Goal: Information Seeking & Learning: Learn about a topic

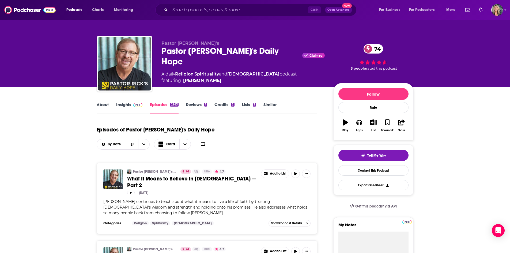
click at [108, 106] on link "About" at bounding box center [103, 108] width 12 height 12
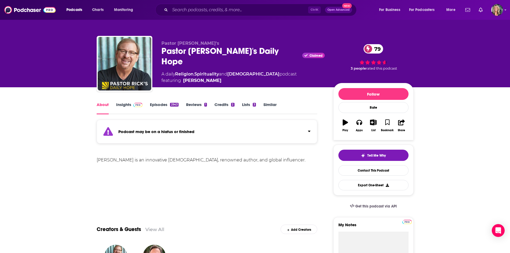
click at [304, 159] on div "Rick Warren is an innovative pastor, renowned author, and global influencer." at bounding box center [207, 159] width 221 height 7
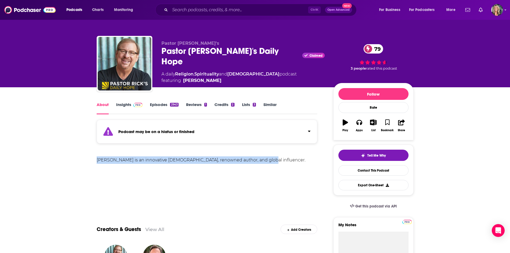
drag, startPoint x: 269, startPoint y: 154, endPoint x: 264, endPoint y: 161, distance: 8.3
copy div "Rick Warren is an innovative pastor, renowned author, and global influencer."
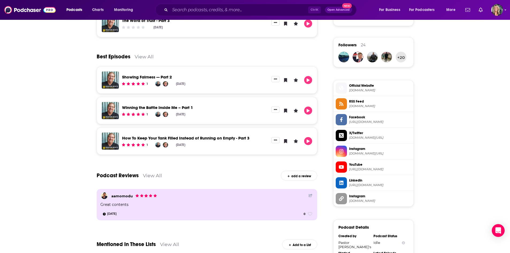
scroll to position [375, 0]
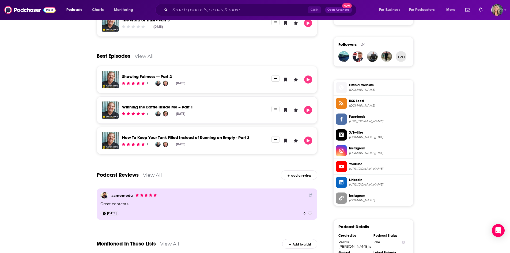
click at [367, 157] on li "Instagram instagram.com/dailyhope" at bounding box center [373, 151] width 80 height 16
click at [367, 153] on span "instagram.com/dailyhope" at bounding box center [380, 153] width 62 height 4
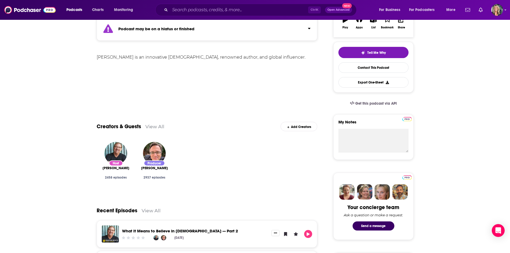
scroll to position [0, 0]
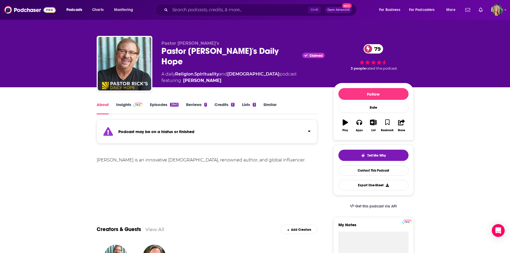
click at [121, 101] on div "About Insights Episodes 2943 Reviews 1 Credits 2 Lists 3 Similar" at bounding box center [207, 107] width 221 height 13
click at [124, 103] on link "Insights" at bounding box center [129, 108] width 26 height 12
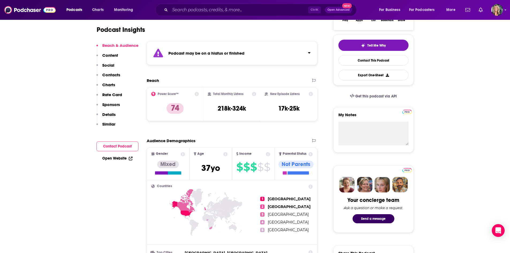
scroll to position [134, 0]
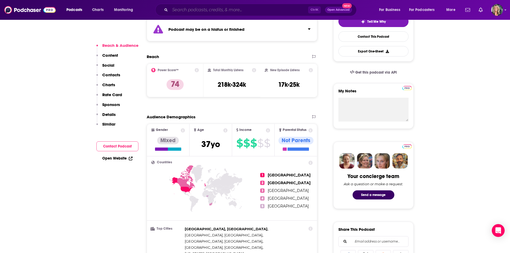
click at [234, 10] on input "Search podcasts, credits, & more..." at bounding box center [239, 10] width 138 height 9
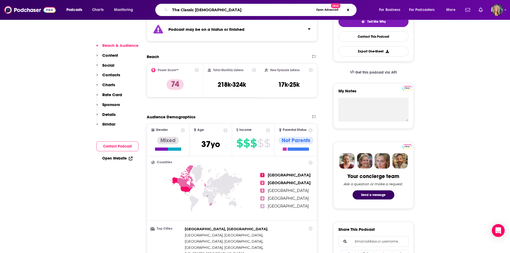
type input "The Classic [DEMOGRAPHIC_DATA]"
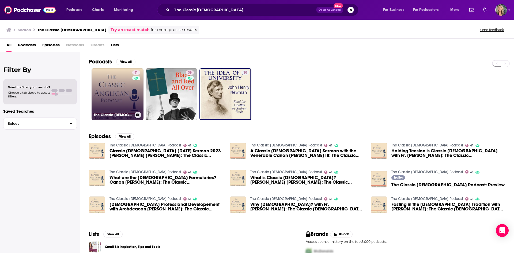
click at [111, 86] on link "41 The Classic Anglican Podcast" at bounding box center [118, 94] width 52 height 52
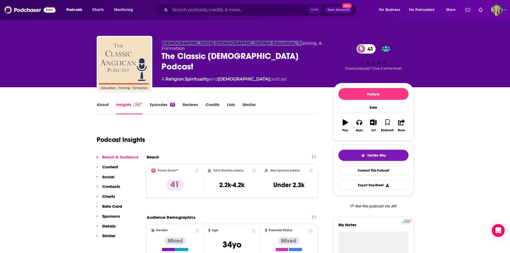
drag, startPoint x: 289, startPoint y: 43, endPoint x: 159, endPoint y: 43, distance: 129.8
click at [159, 43] on div "Anglican Chaplains® Education, Training, & Formation The Classic Anglican Podca…" at bounding box center [255, 65] width 317 height 58
copy span "Anglican Chaplains® Education, Training, & Formation"
click at [102, 106] on link "About" at bounding box center [103, 108] width 12 height 12
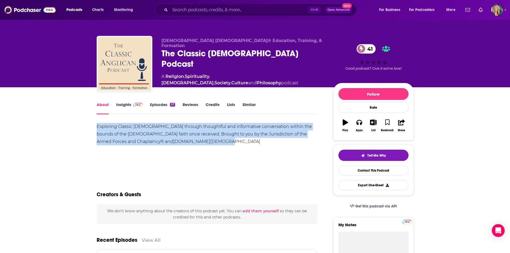
drag, startPoint x: 200, startPoint y: 143, endPoint x: 80, endPoint y: 126, distance: 121.6
copy div "Exploring Classic Anglicanism through thoughtful and informative conversation w…"
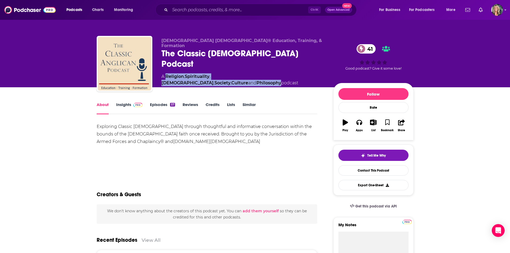
drag, startPoint x: 310, startPoint y: 63, endPoint x: 166, endPoint y: 62, distance: 144.2
click at [166, 73] on div "A Religion , Spirituality , Christianity , Society , Culture and Philosophy pod…" at bounding box center [242, 79] width 163 height 13
copy div "Religion , Spirituality , Christianity , Society , Culture and Philosophy"
click at [120, 103] on link "Insights" at bounding box center [129, 108] width 26 height 12
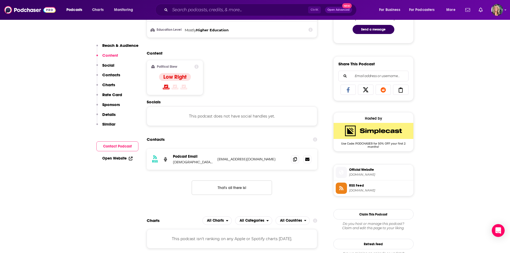
scroll to position [321, 0]
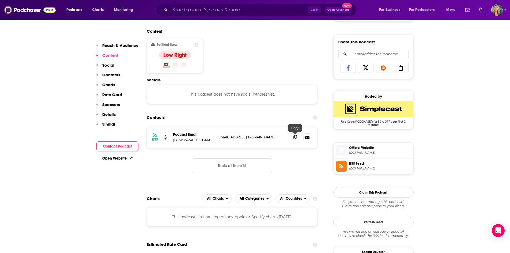
click at [296, 139] on icon at bounding box center [295, 137] width 4 height 4
click at [228, 5] on div "Ctrl K Open Advanced New" at bounding box center [255, 10] width 201 height 12
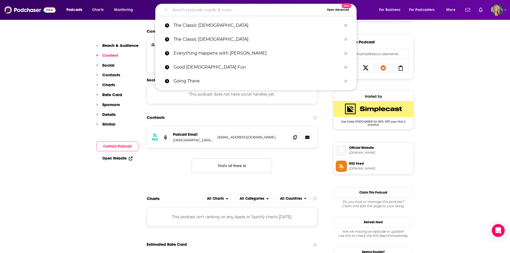
click at [233, 13] on input "Search podcasts, credits, & more..." at bounding box center [247, 10] width 154 height 9
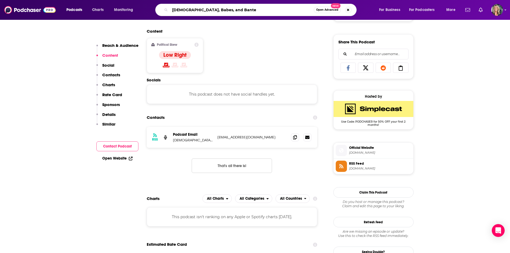
type input "[DEMOGRAPHIC_DATA], Babes, and Banter"
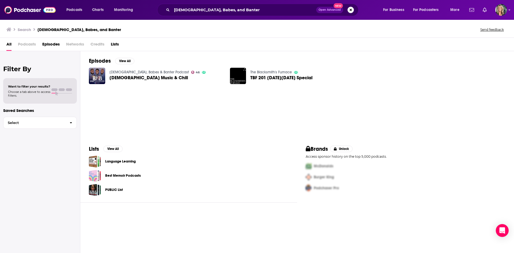
click at [127, 71] on link "Bible, Babes & Banter Podcast" at bounding box center [148, 72] width 79 height 5
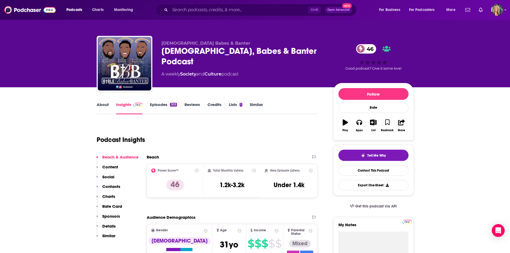
click at [102, 108] on link "About" at bounding box center [103, 108] width 12 height 12
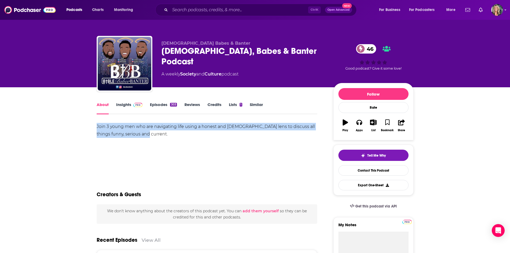
drag, startPoint x: 165, startPoint y: 133, endPoint x: 81, endPoint y: 125, distance: 83.9
copy div "Join 3 young men who are navigating life using a honest and Christian lens to d…"
click at [126, 108] on link "Insights" at bounding box center [129, 108] width 26 height 12
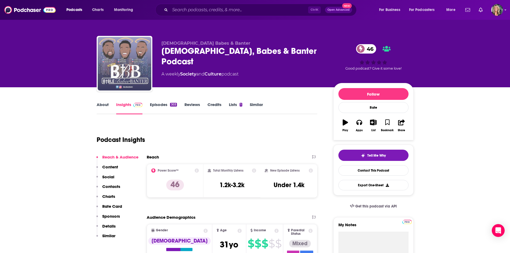
click at [138, 73] on img "Bible, Babes & Banter Podcast" at bounding box center [125, 64] width 54 height 54
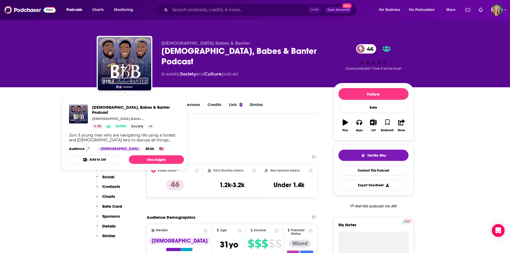
click at [294, 145] on div "Podcast Insights" at bounding box center [205, 136] width 216 height 27
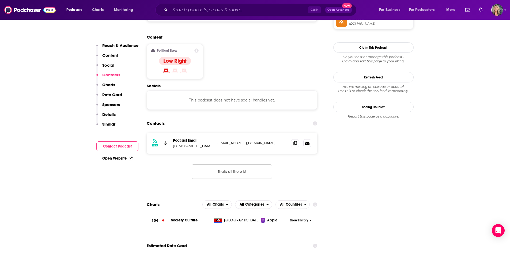
scroll to position [428, 0]
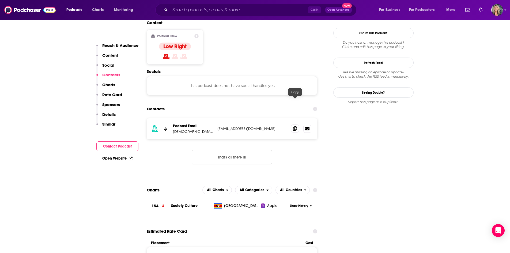
click at [296, 126] on icon at bounding box center [295, 128] width 4 height 4
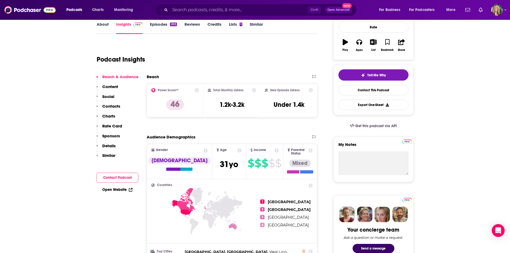
scroll to position [268, 0]
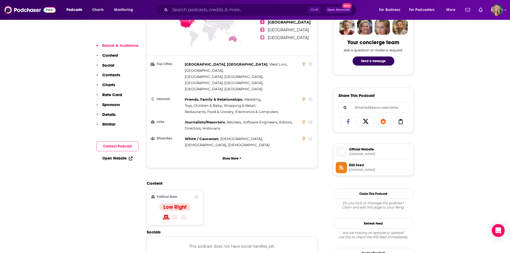
click at [362, 149] on span "Official Website" at bounding box center [380, 149] width 62 height 5
click at [233, 9] on input "Search podcasts, credits, & more..." at bounding box center [239, 10] width 138 height 9
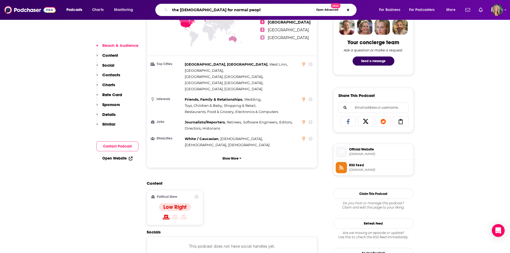
type input "the [DEMOGRAPHIC_DATA] for normal people"
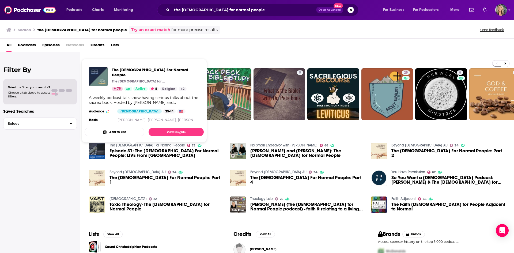
click at [140, 145] on link "The Bible For Normal People" at bounding box center [146, 145] width 75 height 5
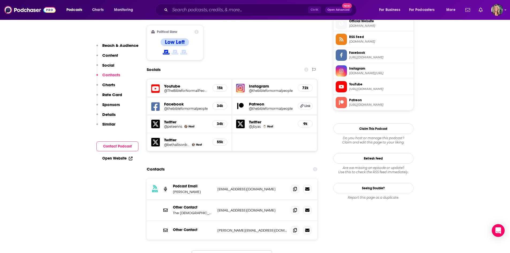
scroll to position [508, 0]
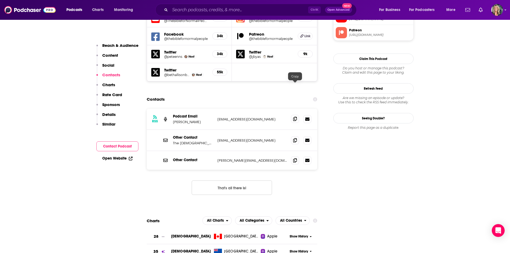
click at [294, 115] on span at bounding box center [295, 119] width 8 height 8
click at [293, 138] on icon at bounding box center [295, 140] width 4 height 4
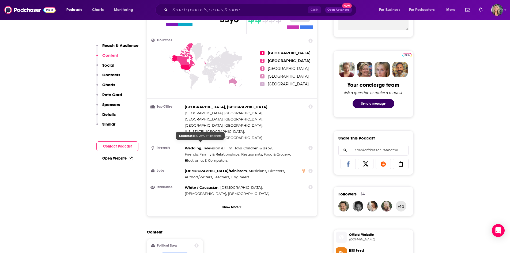
scroll to position [0, 0]
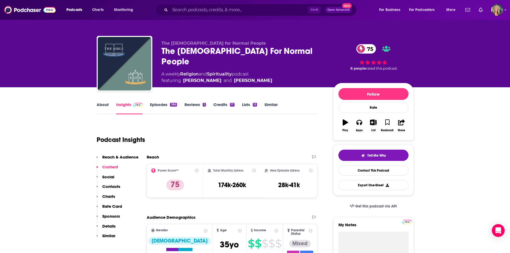
click at [101, 101] on div "About Insights Episodes 386 Reviews 2 Credits 17 Lists 15 Similar" at bounding box center [207, 107] width 221 height 13
click at [101, 104] on link "About" at bounding box center [103, 108] width 12 height 12
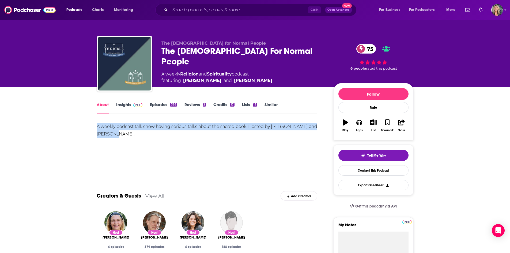
drag, startPoint x: 140, startPoint y: 133, endPoint x: 61, endPoint y: 125, distance: 80.1
copy div "A weekly podcast talk show having serious talks about the sacred book. Hosted b…"
drag, startPoint x: 227, startPoint y: 143, endPoint x: 224, endPoint y: 141, distance: 3.5
click at [227, 143] on div "A weekly podcast talk show having serious talks about the sacred book. Hosted b…" at bounding box center [207, 141] width 221 height 37
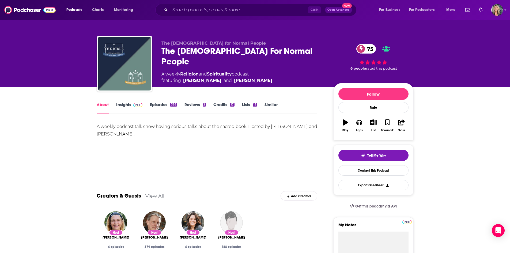
click at [122, 104] on link "Insights" at bounding box center [129, 108] width 26 height 12
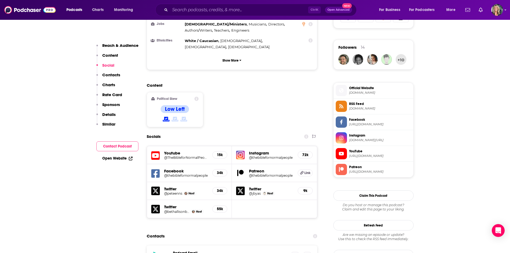
scroll to position [375, 0]
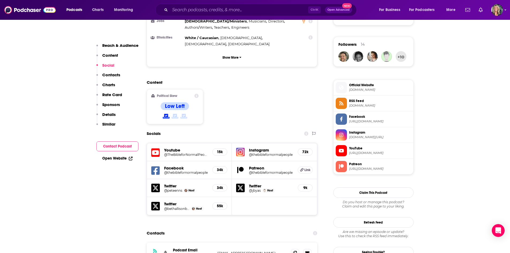
click at [274, 153] on h5 "@thebiblefornormalpeople" at bounding box center [271, 155] width 44 height 4
click at [288, 80] on div "Content Political Skew Low Left" at bounding box center [232, 104] width 171 height 49
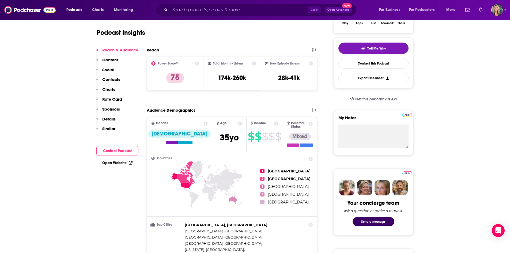
scroll to position [0, 0]
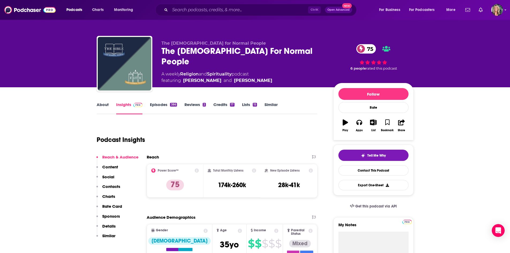
drag, startPoint x: 479, startPoint y: 122, endPoint x: 164, endPoint y: 102, distance: 315.3
click at [164, 102] on link "Episodes 386" at bounding box center [163, 108] width 27 height 12
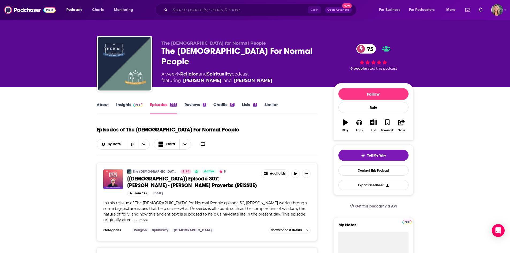
click at [241, 10] on input "Search podcasts, credits, & more..." at bounding box center [239, 10] width 138 height 9
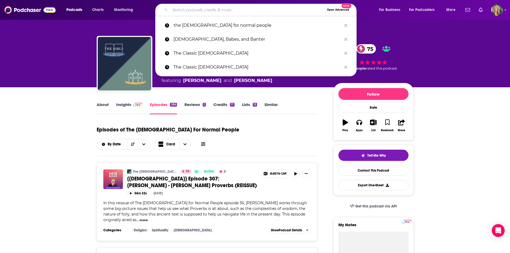
click at [101, 106] on link "About" at bounding box center [103, 108] width 12 height 12
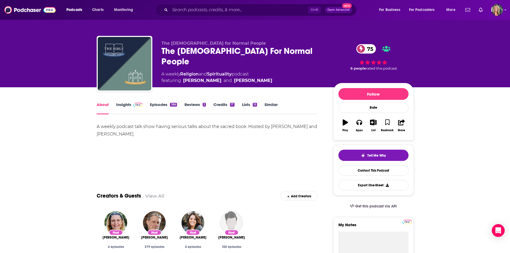
click at [128, 102] on div "About Insights Episodes 386 Reviews 2 Credits 17 Lists 15 Similar" at bounding box center [207, 107] width 221 height 13
click at [127, 106] on link "Insights" at bounding box center [129, 108] width 26 height 12
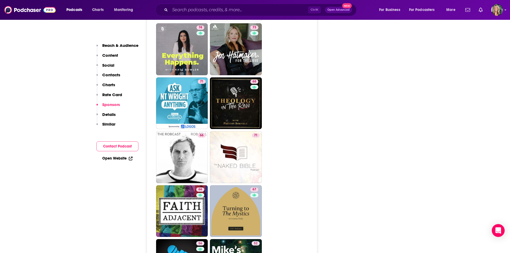
scroll to position [1499, 0]
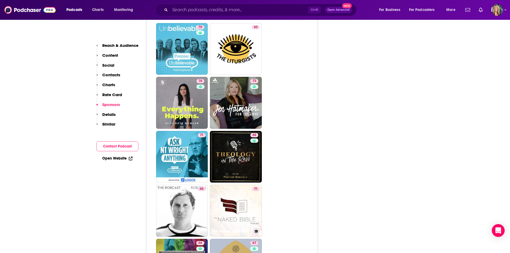
drag, startPoint x: 246, startPoint y: 157, endPoint x: 269, endPoint y: 160, distance: 22.9
click at [269, 160] on ul "75 88 87 76 59 65 71 67 70 60 74 73 71 68 66 71 The Naked Bible Podcast 66 67 5…" at bounding box center [235, 129] width 158 height 645
click at [296, 154] on ul "75 88 87 76 59 65 71 67 70 60 74 73 71 68 66 71 66 67 56 52 78 70 62 61" at bounding box center [235, 129] width 158 height 645
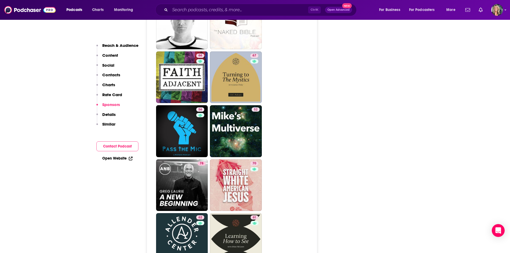
scroll to position [1739, 0]
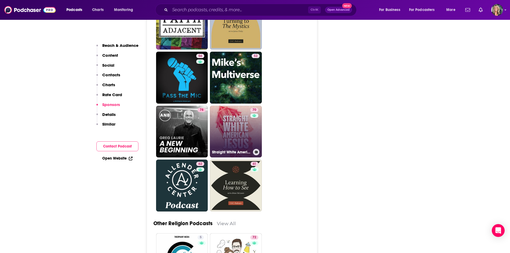
click at [255, 108] on div "70" at bounding box center [254, 128] width 9 height 41
type input "https://www.podchaser.com/podcasts/straight-white-american-jesus-753667"
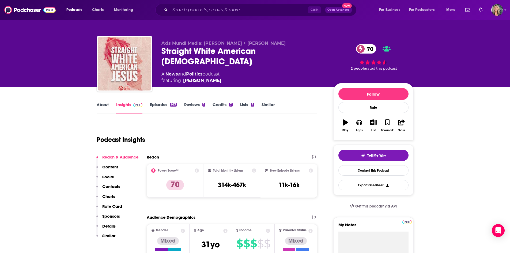
click at [101, 104] on link "About" at bounding box center [103, 108] width 12 height 12
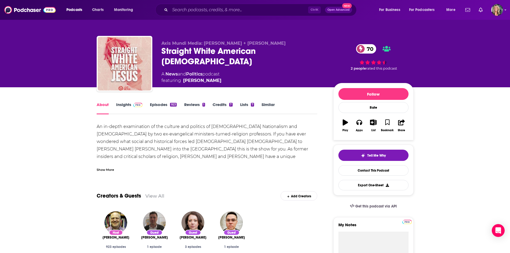
click at [102, 166] on div "Show More" at bounding box center [207, 167] width 221 height 9
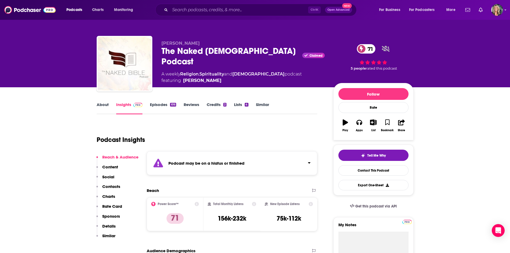
click at [301, 157] on div "Podcast may be on a hiatus or finished" at bounding box center [232, 163] width 171 height 24
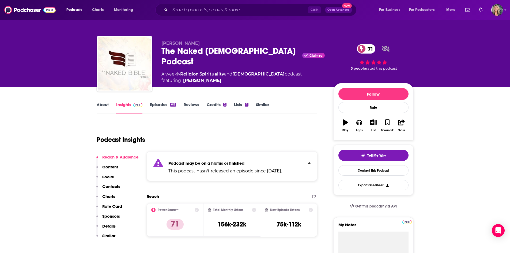
click at [303, 131] on div "Podcast Insights" at bounding box center [205, 136] width 216 height 27
click at [104, 102] on div "About Insights Episodes 616 Reviews Credits 2 Lists 4 Similar" at bounding box center [207, 107] width 221 height 13
click at [105, 110] on link "About" at bounding box center [103, 108] width 12 height 12
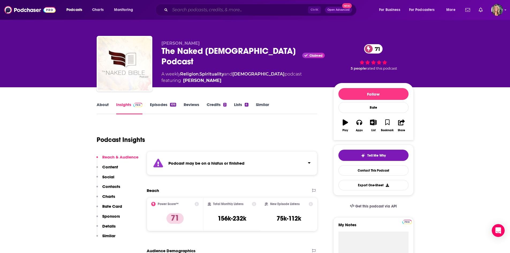
click at [187, 12] on input "Search podcasts, credits, & more..." at bounding box center [239, 10] width 138 height 9
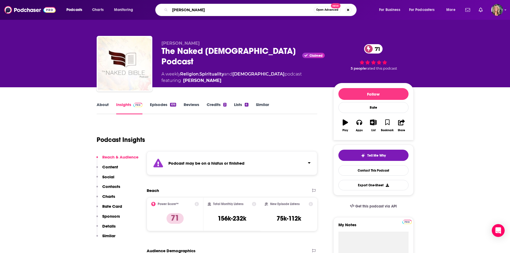
type input "[PERSON_NAME]"
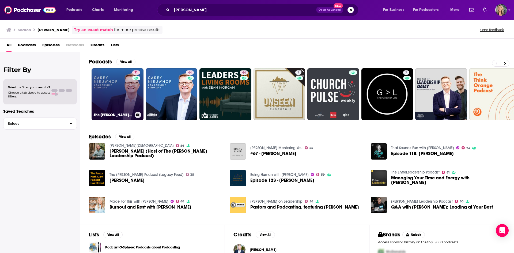
click at [121, 86] on link "71 The [PERSON_NAME] Leadership Podcast" at bounding box center [118, 94] width 52 height 52
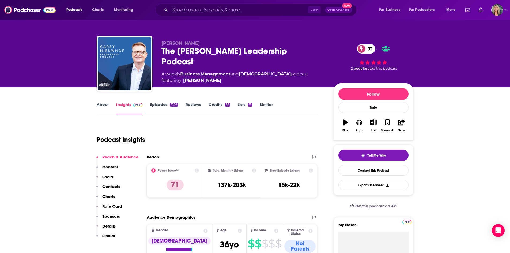
click at [103, 105] on link "About" at bounding box center [103, 108] width 12 height 12
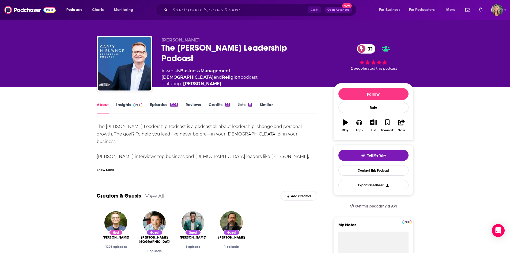
click at [107, 170] on div "Show More" at bounding box center [105, 169] width 17 height 5
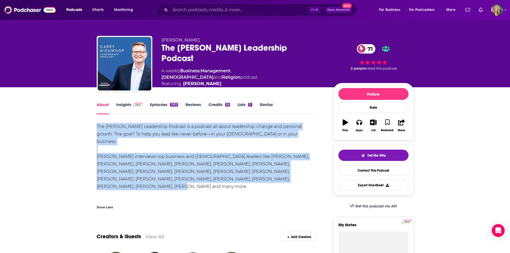
drag, startPoint x: 200, startPoint y: 173, endPoint x: 89, endPoint y: 127, distance: 120.0
copy div "The [PERSON_NAME] Leadership Podcast is a podcast all about leadership, change …"
click at [123, 104] on link "Insights" at bounding box center [129, 108] width 26 height 12
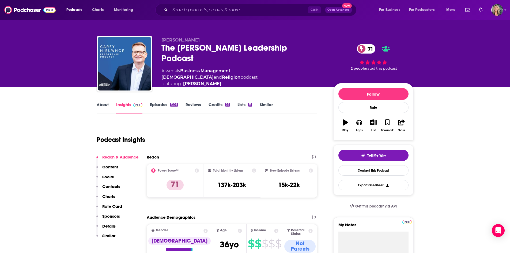
click at [288, 81] on span "featuring [PERSON_NAME]" at bounding box center [242, 84] width 163 height 6
drag, startPoint x: 282, startPoint y: 73, endPoint x: 181, endPoint y: 70, distance: 100.7
click at [181, 70] on div "[PERSON_NAME] The [PERSON_NAME] Leadership Podcast 71 A weekly Business , Manag…" at bounding box center [242, 62] width 163 height 50
copy div "Business , Management , [DEMOGRAPHIC_DATA] and Religion"
click at [223, 10] on input "Search podcasts, credits, & more..." at bounding box center [239, 10] width 138 height 9
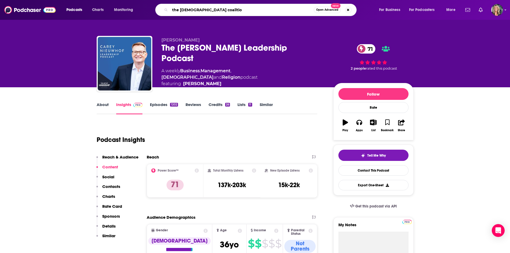
type input "the [DEMOGRAPHIC_DATA] coalition"
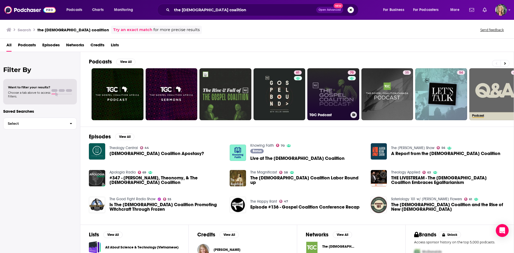
click at [353, 87] on div "70" at bounding box center [352, 90] width 9 height 41
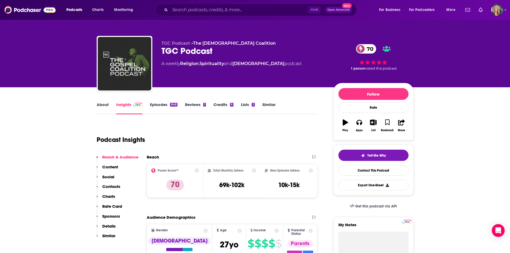
click at [108, 108] on link "About" at bounding box center [103, 108] width 12 height 12
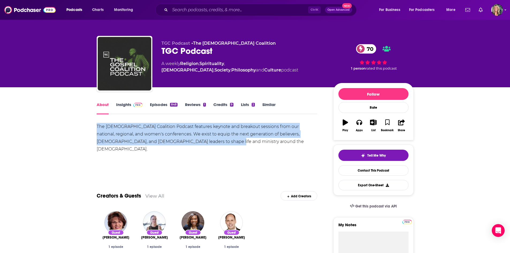
drag, startPoint x: 226, startPoint y: 148, endPoint x: 80, endPoint y: 126, distance: 147.7
copy div "The [DEMOGRAPHIC_DATA] Coalition Podcast features keynote and breakout sessions…"
click at [122, 107] on link "Insights" at bounding box center [129, 108] width 26 height 12
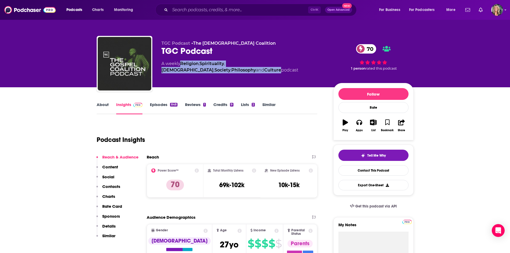
drag, startPoint x: 326, startPoint y: 64, endPoint x: 181, endPoint y: 63, distance: 144.8
click at [181, 63] on div "TGC Podcast • The [DEMOGRAPHIC_DATA] TGC Podcast 70 A weekly Religion , Spiritu…" at bounding box center [287, 65] width 252 height 48
copy div "Religion , Spirituality , [DEMOGRAPHIC_DATA] , Society , Philosophy and Culture"
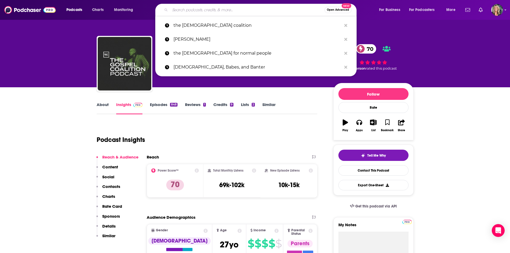
click at [246, 3] on div "Podcasts Charts Monitoring Open Advanced New the [DEMOGRAPHIC_DATA] coalition […" at bounding box center [255, 10] width 510 height 20
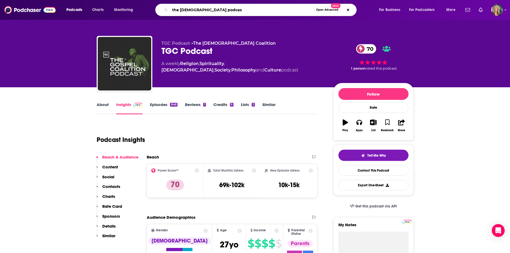
type input "the liturgists podcast"
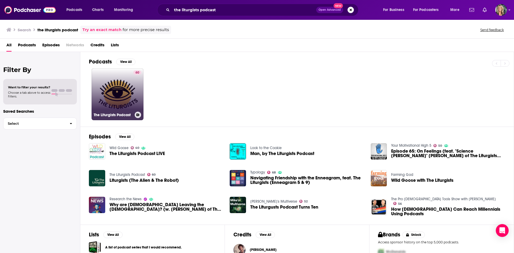
click at [118, 86] on link "60 The Liturgists Podcast" at bounding box center [118, 94] width 52 height 52
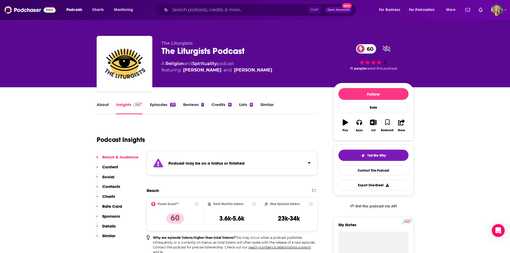
click at [309, 161] on icon "Click to expand status details" at bounding box center [309, 163] width 3 height 4
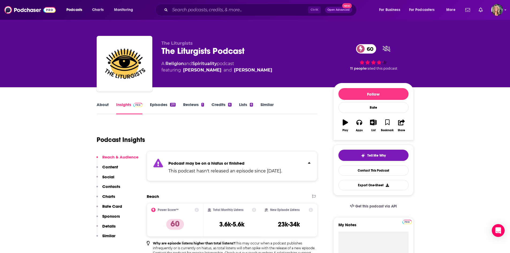
click at [308, 132] on div "Podcast Insights" at bounding box center [205, 136] width 216 height 27
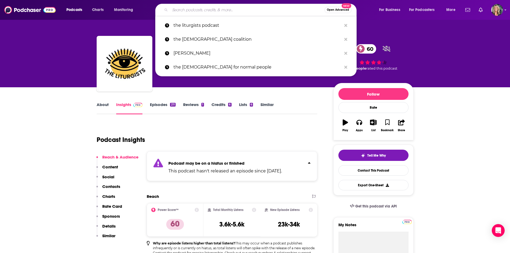
click at [222, 8] on input "Search podcasts, credits, & more..." at bounding box center [247, 10] width 154 height 9
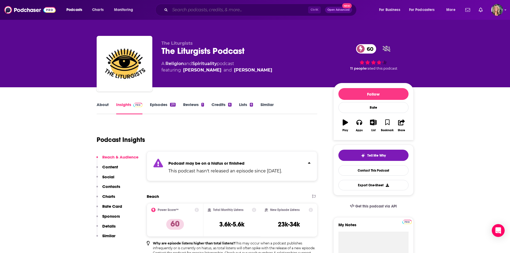
click at [241, 12] on input "Search podcasts, credits, & more..." at bounding box center [239, 10] width 138 height 9
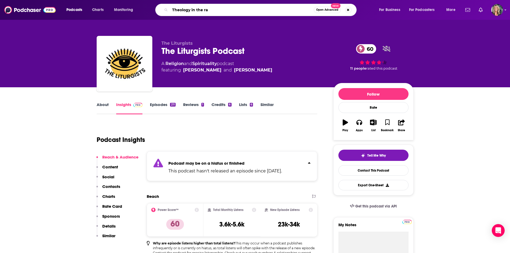
type input "Theology in the raw"
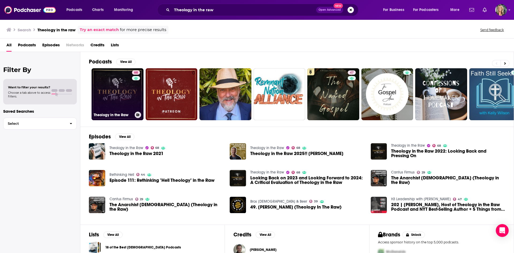
click at [124, 89] on link "68 Theology in the Raw" at bounding box center [118, 94] width 52 height 52
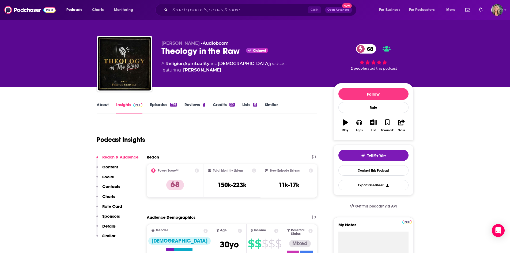
click at [98, 108] on link "About" at bounding box center [103, 108] width 12 height 12
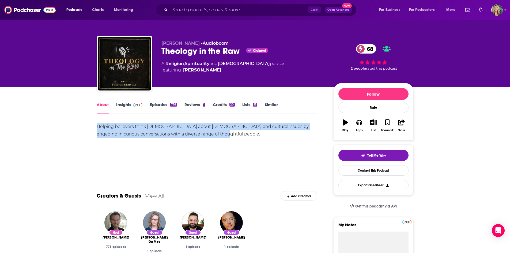
drag, startPoint x: 245, startPoint y: 133, endPoint x: 63, endPoint y: 127, distance: 182.4
copy div "Helping believers think [DEMOGRAPHIC_DATA] about [DEMOGRAPHIC_DATA] and cultura…"
drag, startPoint x: 125, startPoint y: 103, endPoint x: 160, endPoint y: 0, distance: 108.7
click at [125, 103] on link "Insights" at bounding box center [129, 108] width 26 height 12
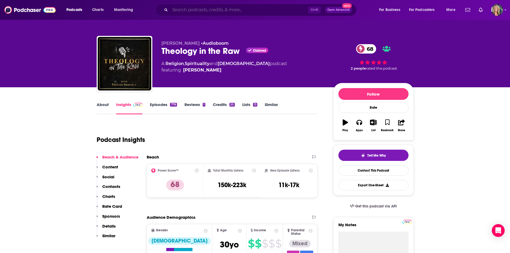
click at [192, 9] on input "Search podcasts, credits, & more..." at bounding box center [239, 10] width 138 height 9
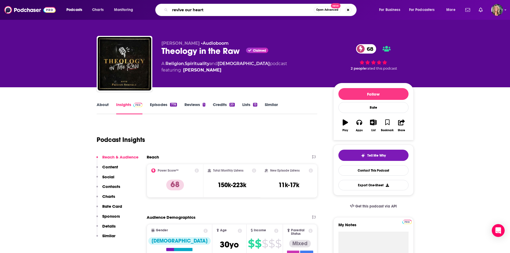
type input "revive our hearts"
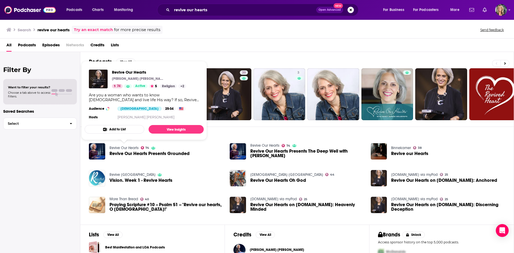
click at [131, 147] on link "Revive Our Hearts" at bounding box center [123, 148] width 29 height 5
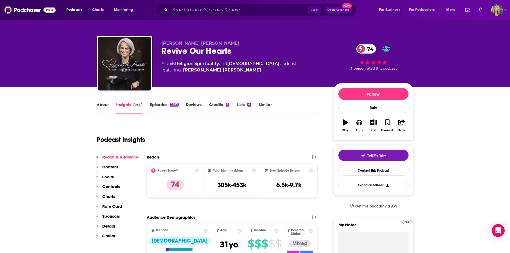
click at [102, 106] on link "About" at bounding box center [103, 108] width 12 height 12
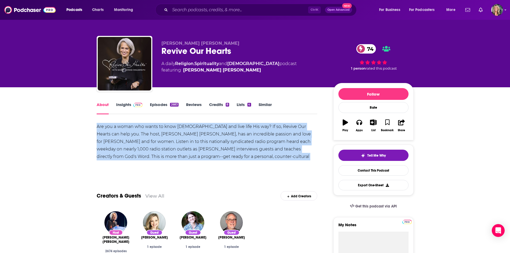
drag, startPoint x: 303, startPoint y: 162, endPoint x: 60, endPoint y: 120, distance: 246.6
copy div "Are you a woman who wants to know [DEMOGRAPHIC_DATA] and live life His way? If …"
click at [126, 106] on link "Insights" at bounding box center [129, 108] width 26 height 12
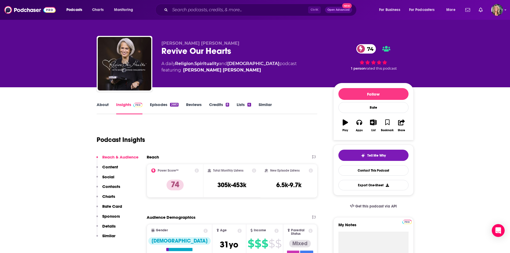
click at [187, 16] on div "Podcasts Charts Monitoring Ctrl K Open Advanced New For Business For Podcasters…" at bounding box center [255, 10] width 510 height 20
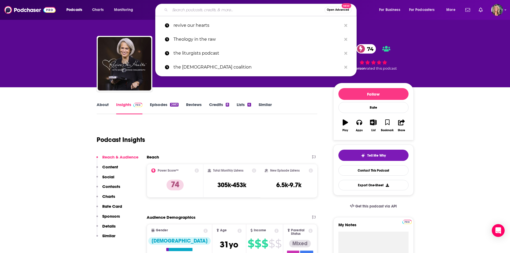
click at [192, 9] on input "Search podcasts, credits, & more..." at bounding box center [247, 10] width 154 height 9
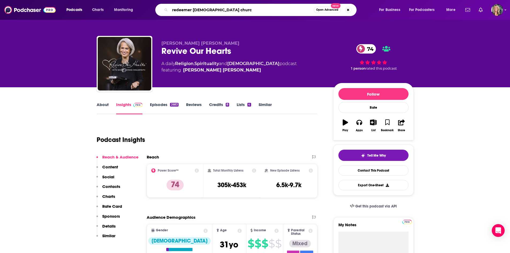
type input "[DEMOGRAPHIC_DATA]"
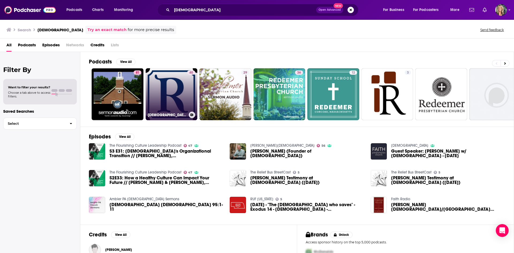
click at [169, 81] on link "40 [DEMOGRAPHIC_DATA]" at bounding box center [172, 94] width 52 height 52
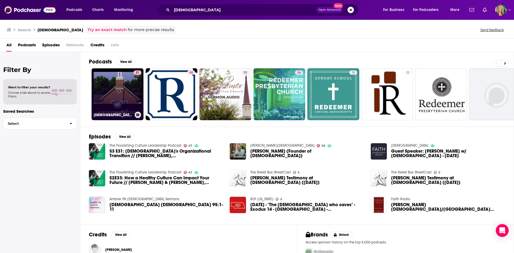
click at [135, 93] on div "81" at bounding box center [138, 90] width 8 height 41
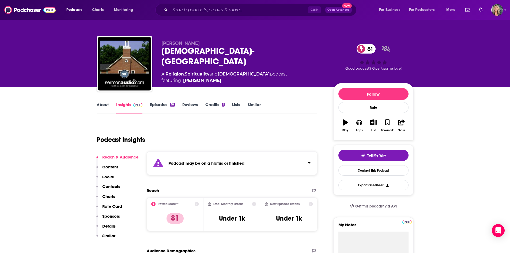
click at [312, 74] on div "A Religion , Spirituality and [DEMOGRAPHIC_DATA] podcast featuring [PERSON_NAME]" at bounding box center [242, 77] width 163 height 13
click at [157, 109] on link "Episodes 18" at bounding box center [162, 108] width 25 height 12
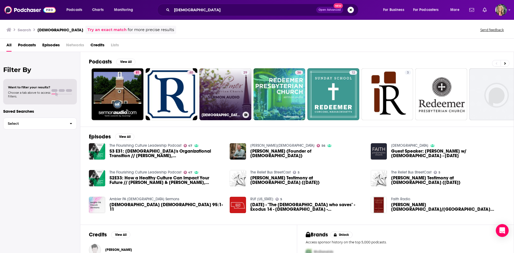
click at [228, 99] on link "29 [DEMOGRAPHIC_DATA]: Sermon Audio" at bounding box center [225, 94] width 52 height 52
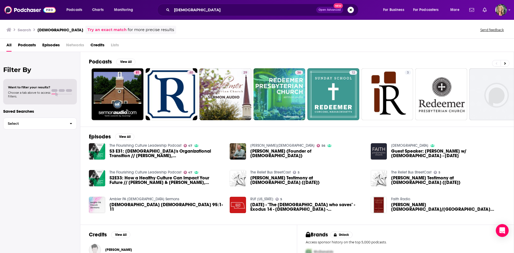
click at [296, 49] on div "All Podcasts Episodes Networks Credits Lists" at bounding box center [257, 46] width 503 height 11
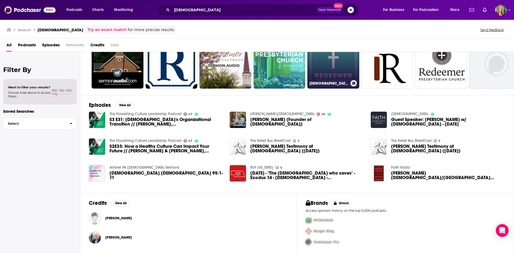
scroll to position [32, 0]
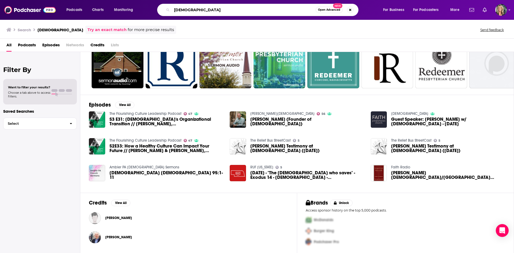
drag, startPoint x: 239, startPoint y: 10, endPoint x: 96, endPoint y: 4, distance: 142.5
click at [96, 4] on div "Podcasts Charts Monitoring [DEMOGRAPHIC_DATA] Open Advanced New For Business Fo…" at bounding box center [264, 10] width 402 height 12
type input "Truth's Table"
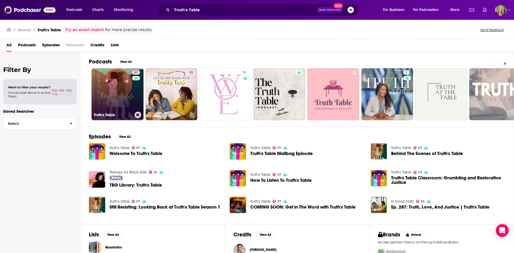
click at [129, 84] on link "57 Truth's Table" at bounding box center [118, 94] width 52 height 52
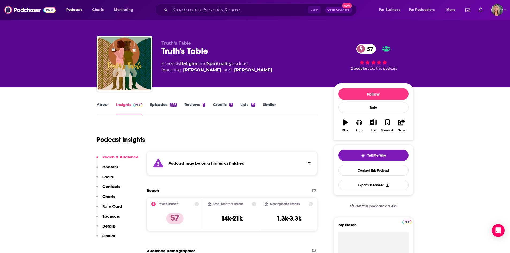
click at [313, 159] on div "Podcast may be on a hiatus or finished" at bounding box center [232, 163] width 171 height 24
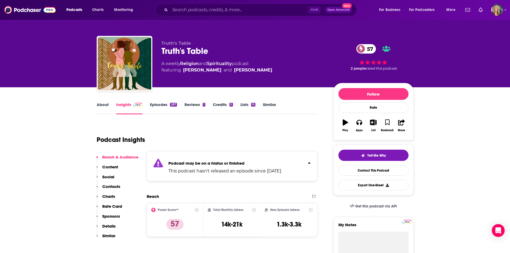
click at [309, 123] on div "Podcast Insights" at bounding box center [205, 136] width 216 height 27
click at [105, 108] on link "About" at bounding box center [103, 108] width 12 height 12
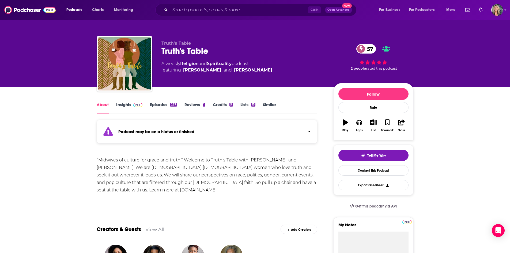
click at [165, 103] on link "Episodes 287" at bounding box center [163, 108] width 27 height 12
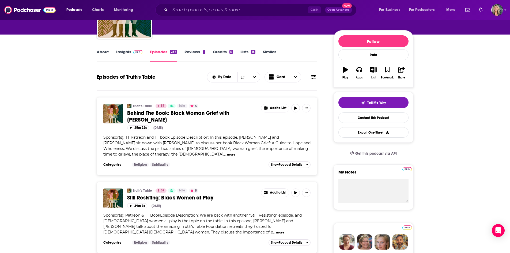
scroll to position [54, 0]
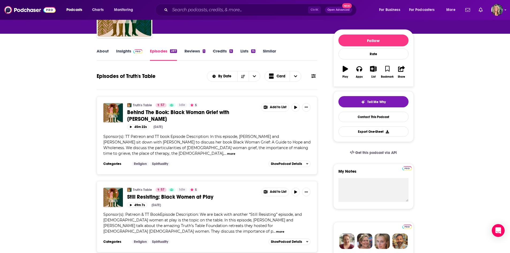
click at [227, 154] on button "more" at bounding box center [231, 153] width 8 height 5
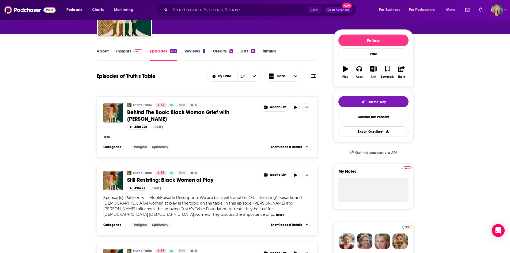
click at [109, 137] on button "less" at bounding box center [107, 137] width 6 height 5
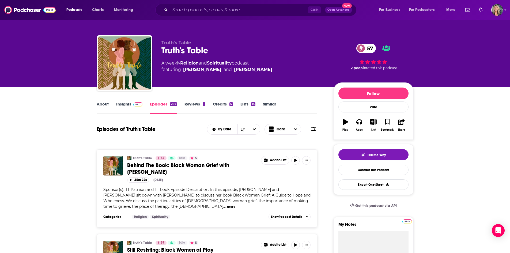
scroll to position [0, 0]
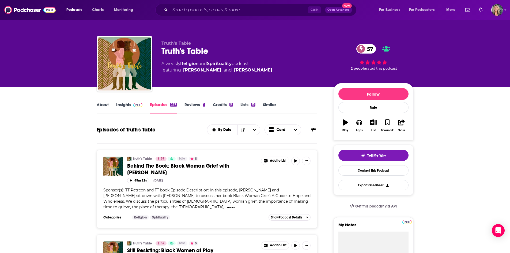
click at [100, 105] on link "About" at bounding box center [103, 108] width 12 height 12
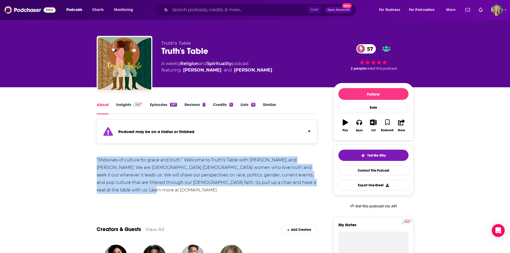
drag, startPoint x: 90, startPoint y: 173, endPoint x: 77, endPoint y: 154, distance: 22.6
copy div "“Midwives of culture for grace and truth.” Welcome to Truth’s Table with [PERSO…"
click at [127, 108] on link "Insights" at bounding box center [129, 108] width 26 height 12
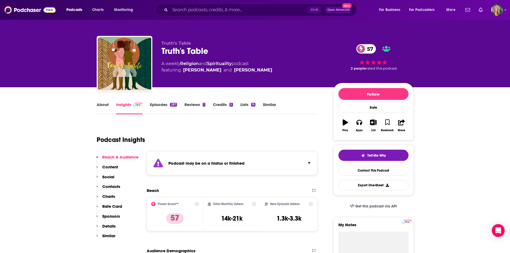
click at [306, 124] on div "Podcast Insights" at bounding box center [205, 136] width 216 height 27
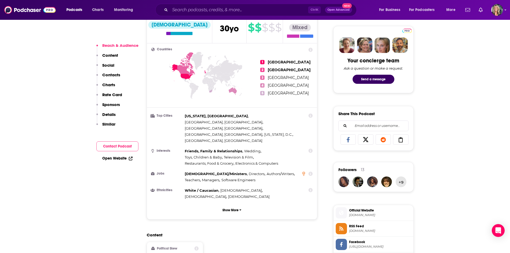
scroll to position [375, 0]
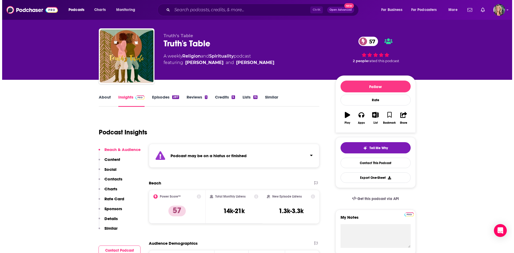
scroll to position [0, 0]
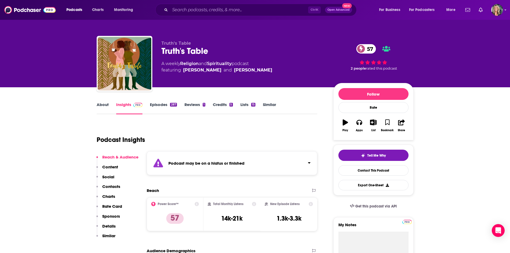
click at [227, 9] on input "Search podcasts, credits, & more..." at bounding box center [239, 10] width 138 height 9
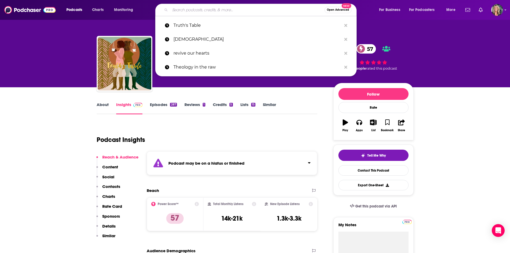
click at [227, 10] on input "Search podcasts, credits, & more..." at bounding box center [247, 10] width 154 height 9
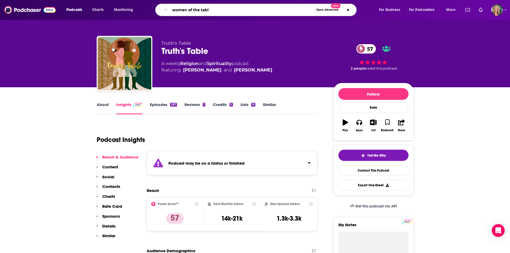
type input "women of the table"
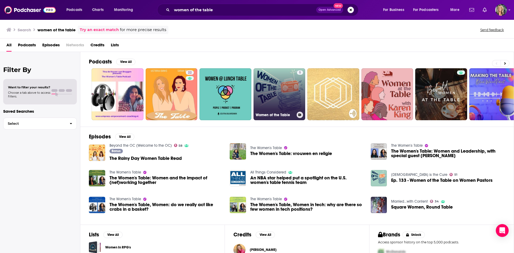
click at [286, 96] on link "5 Women of the Table" at bounding box center [279, 94] width 52 height 52
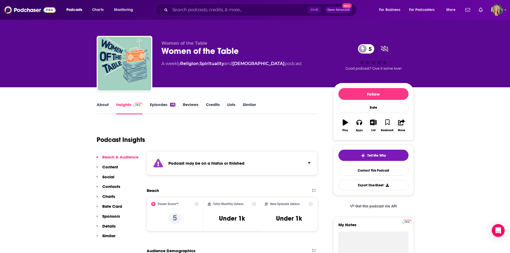
click at [307, 166] on div "Podcast may be on a hiatus or finished" at bounding box center [232, 163] width 171 height 24
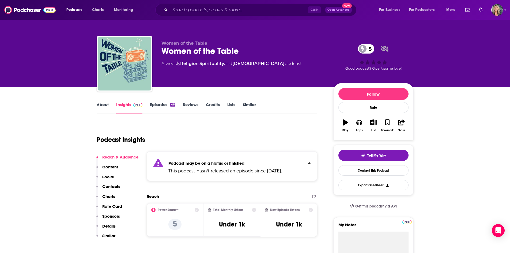
click at [247, 132] on div "Podcast Insights" at bounding box center [205, 136] width 216 height 27
click at [156, 108] on link "Episodes 46" at bounding box center [162, 108] width 25 height 12
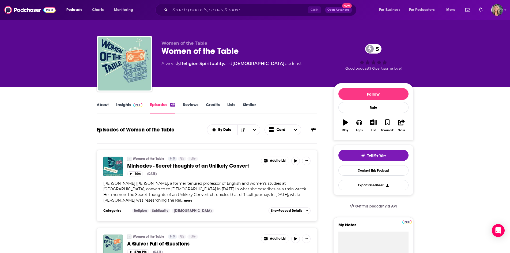
click at [256, 9] on input "Search podcasts, credits, & more..." at bounding box center [239, 10] width 138 height 9
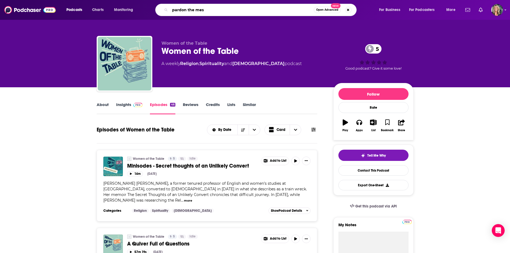
type input "pardon the mess"
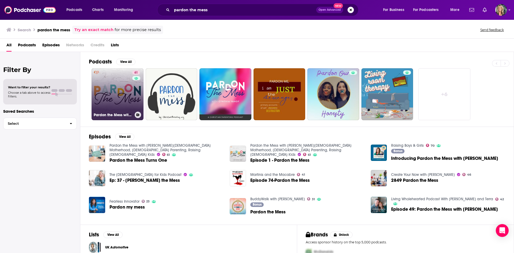
click at [107, 85] on link "61 Pardon the Mess with [PERSON_NAME][DEMOGRAPHIC_DATA] Motherhood, [DEMOGRAPHI…" at bounding box center [118, 94] width 52 height 52
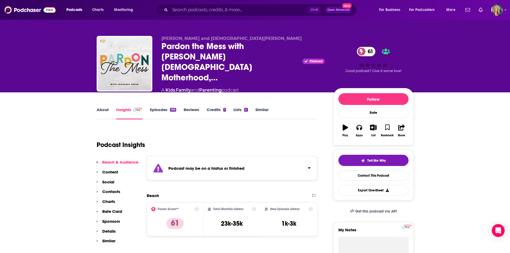
click at [303, 164] on div "Podcast may be on a hiatus or finished" at bounding box center [232, 168] width 171 height 24
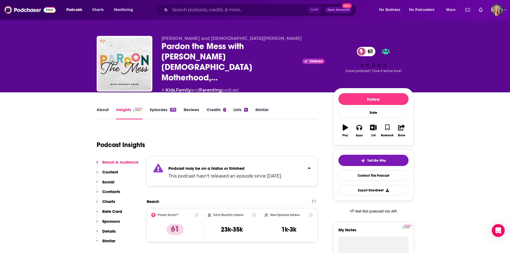
click at [298, 141] on div "Podcast Insights" at bounding box center [205, 141] width 216 height 27
click at [104, 107] on link "About" at bounding box center [103, 113] width 12 height 12
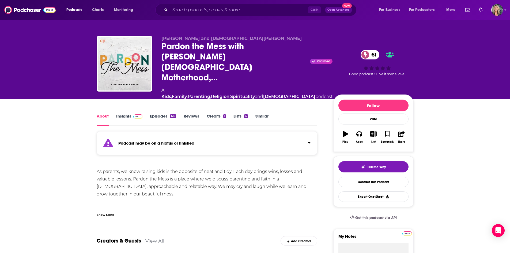
click at [112, 208] on div "Show More" at bounding box center [207, 212] width 221 height 9
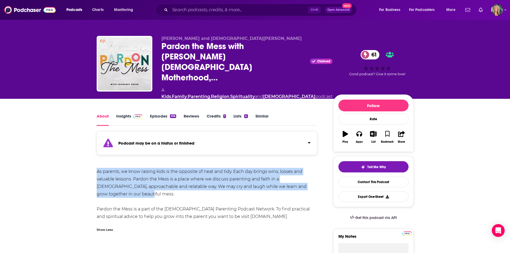
drag, startPoint x: 154, startPoint y: 184, endPoint x: 89, endPoint y: 155, distance: 71.1
copy div "As parents, we know raising kids is the opposite of neat and tidy. Each day bri…"
click at [129, 113] on link "Insights" at bounding box center [129, 119] width 26 height 12
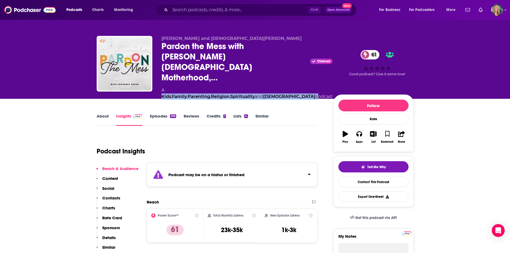
drag, startPoint x: 298, startPoint y: 73, endPoint x: 166, endPoint y: 74, distance: 132.2
click at [166, 87] on div "A Kids , Family , Parenting , Religion , Spirituality and [DEMOGRAPHIC_DATA] po…" at bounding box center [246, 93] width 171 height 13
copy div "Kids , Family , Parenting , Religion , Spirituality and [DEMOGRAPHIC_DATA]"
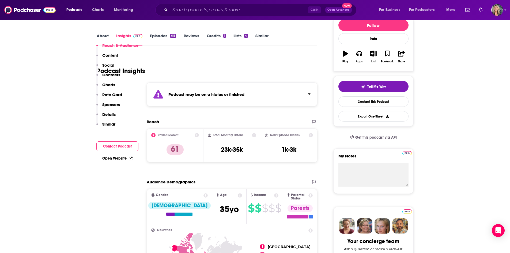
scroll to position [107, 0]
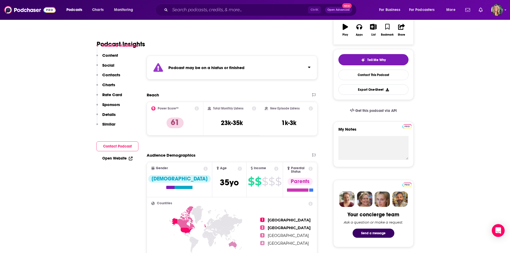
click at [212, 15] on div "Ctrl K Open Advanced New" at bounding box center [255, 10] width 201 height 12
click at [213, 13] on input "Search podcasts, credits, & more..." at bounding box center [239, 10] width 138 height 9
click at [221, 11] on input "Search podcasts, credits, & more..." at bounding box center [239, 10] width 138 height 9
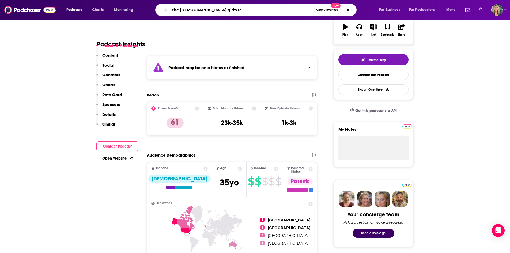
type input "the [DEMOGRAPHIC_DATA] girl's tea"
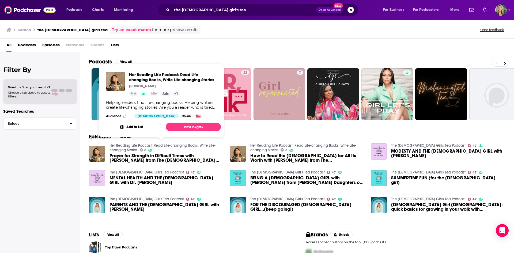
click at [233, 42] on div "All Podcasts Episodes Networks Credits Lists" at bounding box center [257, 46] width 503 height 11
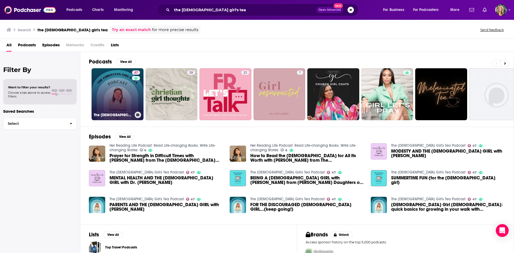
click at [115, 93] on link "47 The [DEMOGRAPHIC_DATA] Girl's Tea Podcast" at bounding box center [118, 94] width 52 height 52
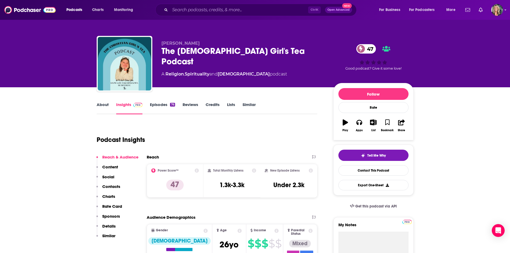
click at [157, 107] on link "Episodes 76" at bounding box center [162, 108] width 25 height 12
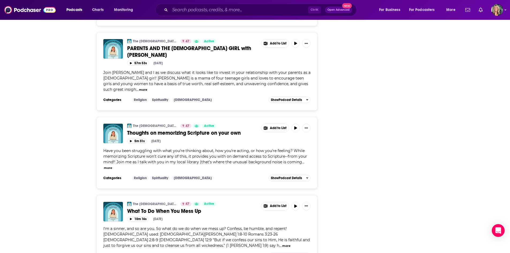
scroll to position [776, 0]
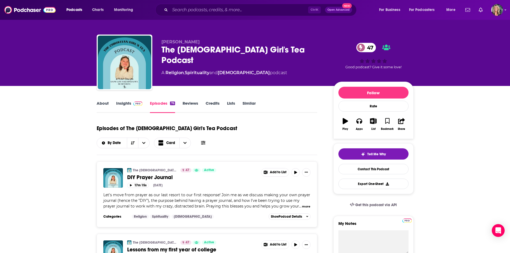
scroll to position [0, 0]
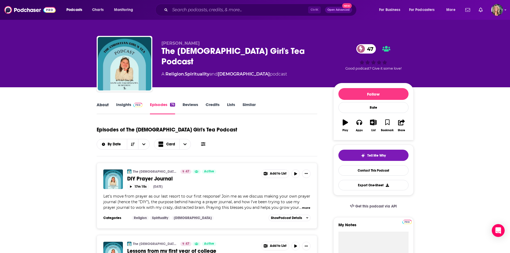
click at [108, 107] on div "About" at bounding box center [107, 108] width 20 height 12
click at [106, 106] on link "About" at bounding box center [103, 108] width 12 height 12
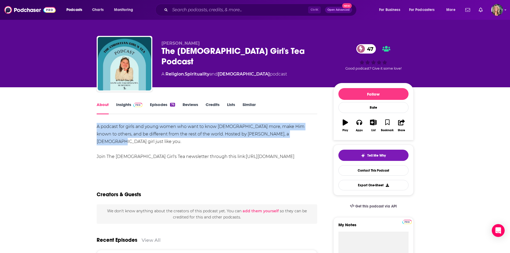
drag, startPoint x: 294, startPoint y: 133, endPoint x: 66, endPoint y: 126, distance: 228.9
copy div "A podcast for girls and young women who want to know [DEMOGRAPHIC_DATA] more, m…"
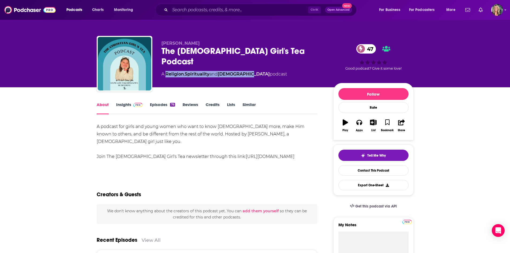
drag, startPoint x: 245, startPoint y: 64, endPoint x: 166, endPoint y: 61, distance: 79.5
click at [166, 71] on div "A Religion , Spirituality and [DEMOGRAPHIC_DATA] podcast" at bounding box center [224, 74] width 126 height 6
click at [123, 103] on link "Insights" at bounding box center [129, 108] width 26 height 12
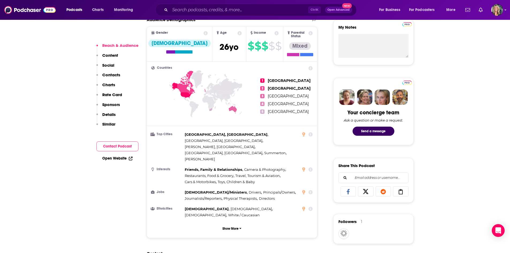
scroll to position [331, 0]
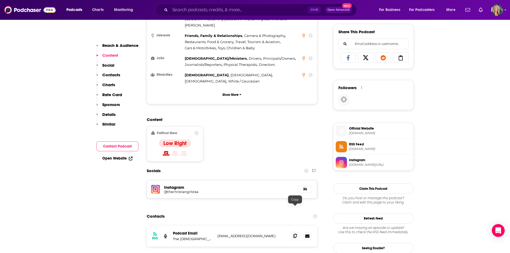
click at [297, 232] on span at bounding box center [295, 236] width 8 height 8
drag, startPoint x: 178, startPoint y: 166, endPoint x: 178, endPoint y: 169, distance: 3.0
click at [178, 190] on h5 "@thechristiangirlstea" at bounding box center [207, 192] width 86 height 4
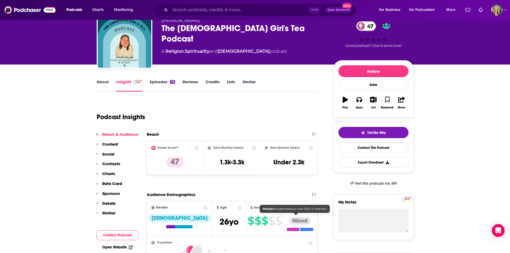
scroll to position [0, 0]
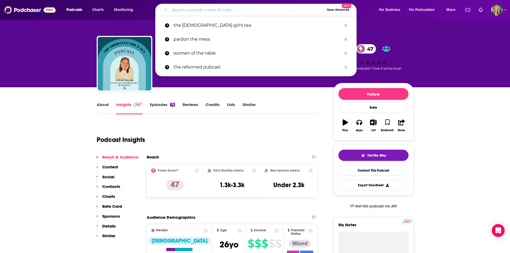
click at [205, 11] on input "Search podcasts, credits, & more..." at bounding box center [247, 10] width 154 height 9
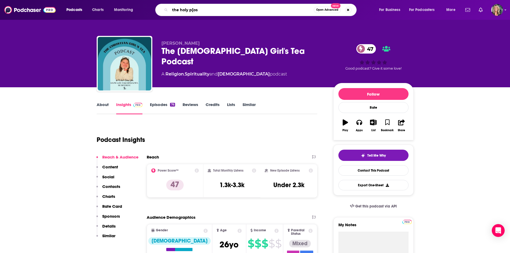
type input "the holy p[ost"
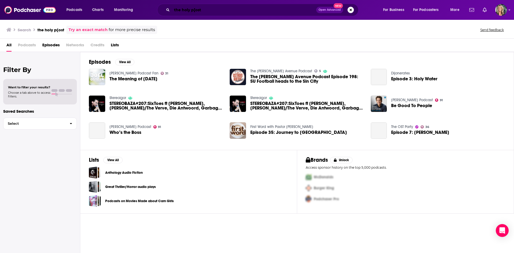
click at [194, 9] on input "the holy p[ost" at bounding box center [244, 10] width 144 height 9
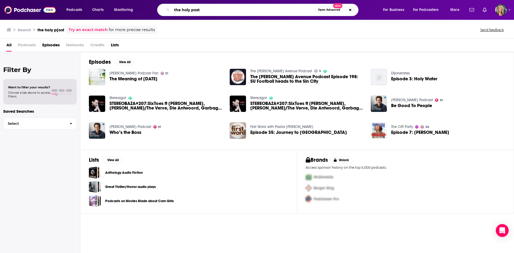
type input "the holy post"
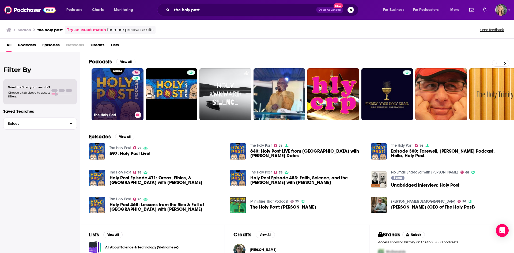
click at [114, 88] on link "76 The Holy Post" at bounding box center [118, 94] width 52 height 52
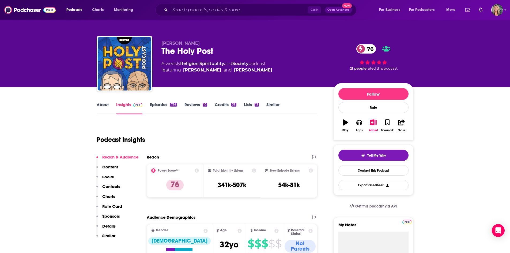
click at [99, 106] on link "About" at bounding box center [103, 108] width 12 height 12
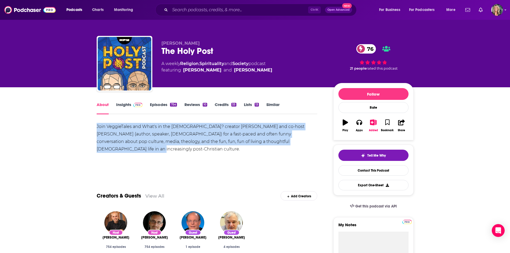
drag, startPoint x: 245, startPoint y: 143, endPoint x: 97, endPoint y: 124, distance: 150.1
click at [97, 124] on div "Join VeggieTales and What's in the [DEMOGRAPHIC_DATA]? creator [PERSON_NAME] an…" at bounding box center [207, 138] width 221 height 30
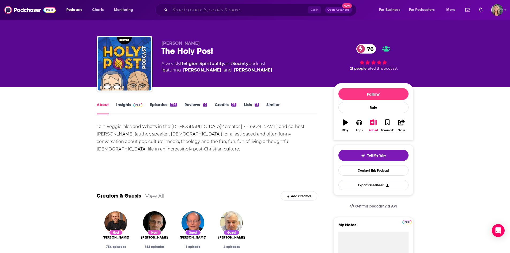
click at [249, 7] on input "Search podcasts, credits, & more..." at bounding box center [239, 10] width 138 height 9
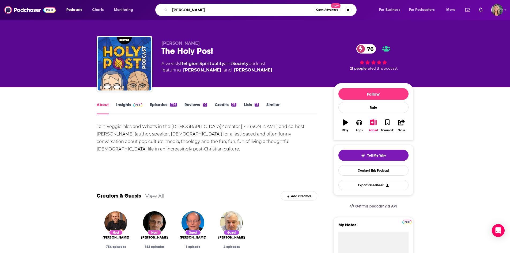
type input "Deeper [DEMOGRAPHIC_DATA]"
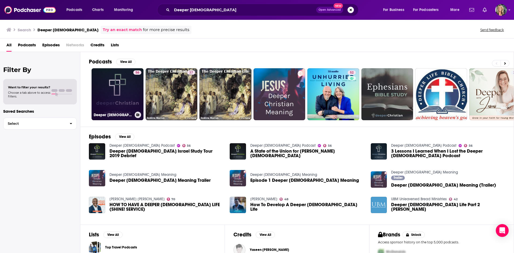
click at [122, 98] on link "56 Deeper [DEMOGRAPHIC_DATA] Podcast" at bounding box center [118, 94] width 52 height 52
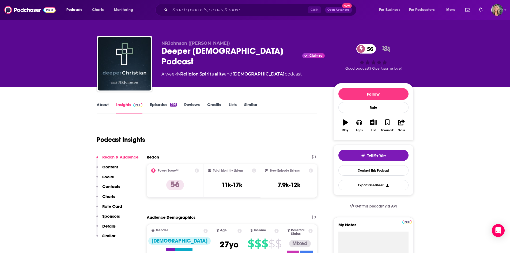
click at [105, 107] on link "About" at bounding box center [103, 108] width 12 height 12
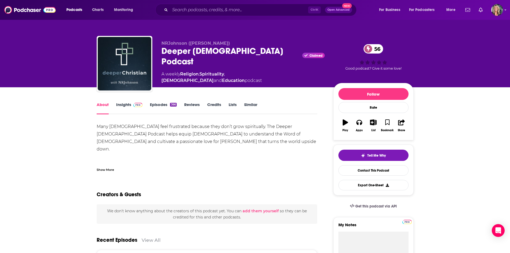
click at [104, 168] on div "Show More" at bounding box center [105, 169] width 17 height 5
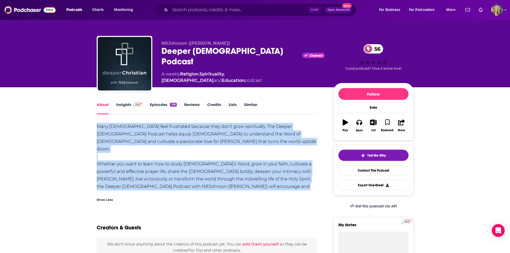
drag, startPoint x: 126, startPoint y: 186, endPoint x: 91, endPoint y: 123, distance: 72.1
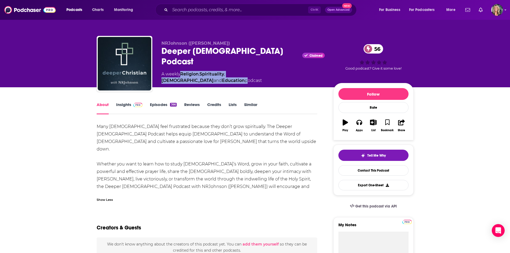
drag, startPoint x: 286, startPoint y: 64, endPoint x: 181, endPoint y: 63, distance: 105.7
click at [181, 71] on div "A weekly Religion , Spirituality , [DEMOGRAPHIC_DATA] and Education podcast" at bounding box center [242, 77] width 163 height 13
click at [123, 103] on link "Insights" at bounding box center [129, 108] width 26 height 12
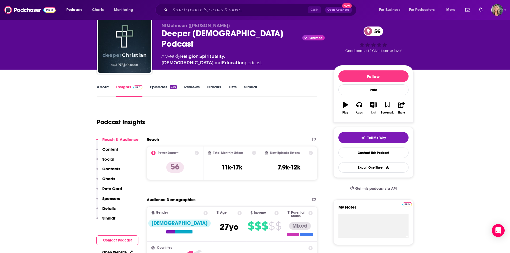
scroll to position [54, 0]
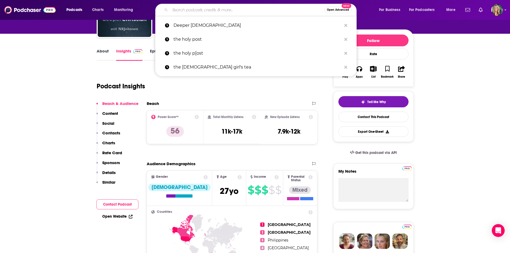
click at [228, 9] on input "Search podcasts, credits, & more..." at bounding box center [247, 10] width 154 height 9
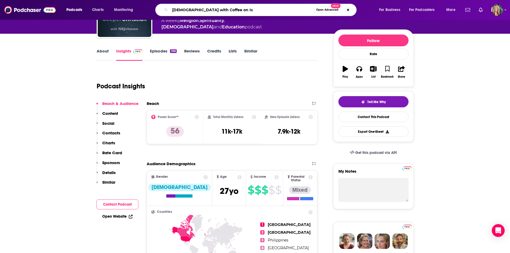
type input "[DEMOGRAPHIC_DATA] with Coffee on Ice"
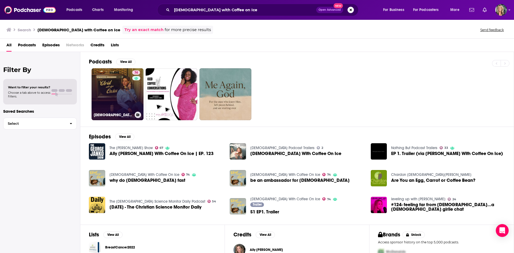
click at [116, 88] on link "74 [DEMOGRAPHIC_DATA] With Coffee On Ice" at bounding box center [118, 94] width 52 height 52
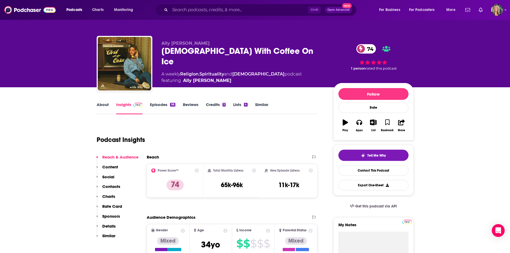
click at [106, 105] on link "About" at bounding box center [103, 108] width 12 height 12
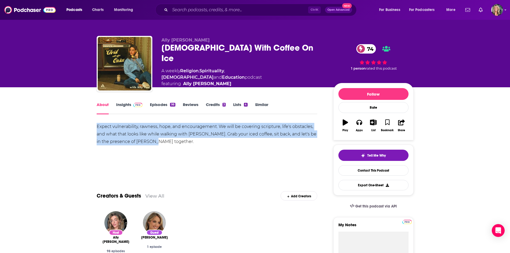
drag, startPoint x: 164, startPoint y: 146, endPoint x: 91, endPoint y: 126, distance: 75.8
click at [127, 104] on link "Insights" at bounding box center [129, 108] width 26 height 12
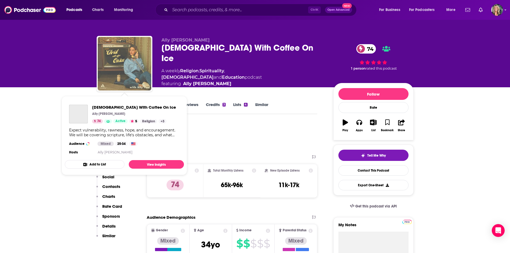
click at [111, 67] on img "Christ With Coffee On Ice" at bounding box center [125, 64] width 54 height 54
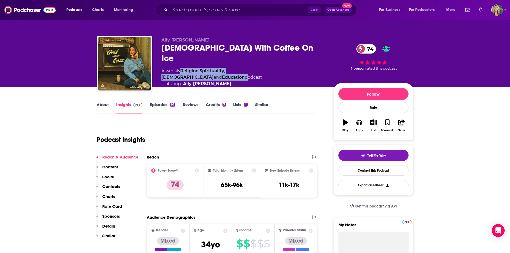
drag, startPoint x: 286, startPoint y: 63, endPoint x: 181, endPoint y: 60, distance: 105.2
click at [181, 68] on div "A weekly Religion , Spirituality , [DEMOGRAPHIC_DATA] and Education podcast fea…" at bounding box center [242, 77] width 163 height 19
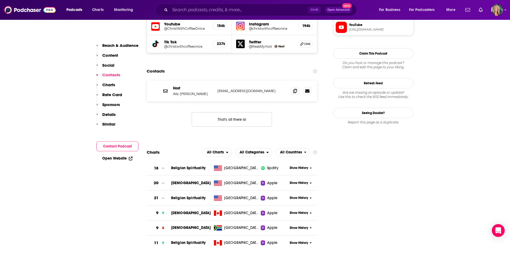
scroll to position [401, 0]
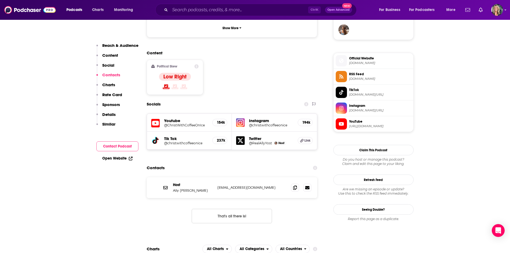
click at [236, 163] on div "Contacts" at bounding box center [232, 168] width 171 height 10
click at [296, 185] on icon at bounding box center [295, 187] width 4 height 4
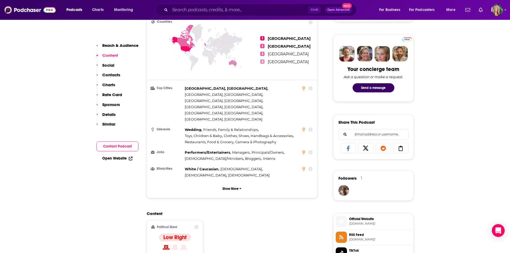
scroll to position [107, 0]
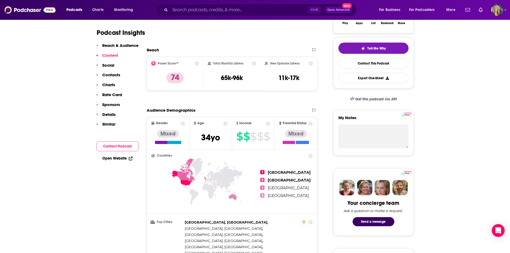
click at [291, 44] on div "Podcast Insights" at bounding box center [207, 32] width 221 height 32
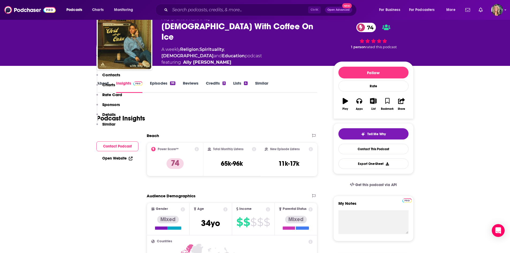
scroll to position [0, 0]
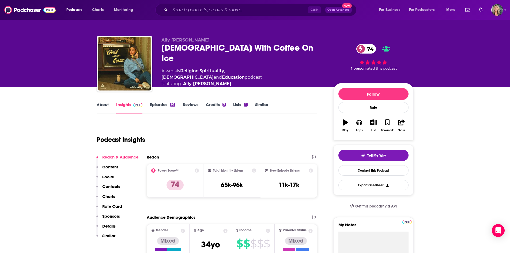
click at [254, 153] on div "Podcast Insights" at bounding box center [207, 139] width 221 height 32
click at [163, 104] on link "Episodes 98" at bounding box center [162, 108] width 25 height 12
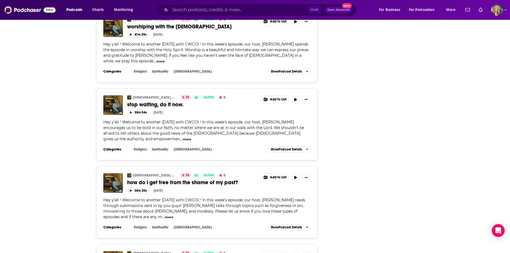
scroll to position [1766, 0]
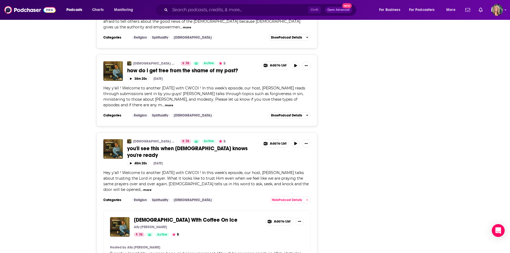
scroll to position [1874, 0]
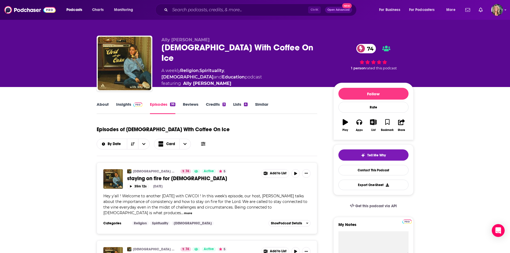
scroll to position [0, 0]
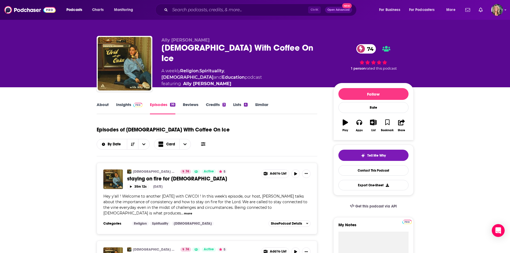
click at [123, 106] on link "Insights" at bounding box center [129, 108] width 26 height 12
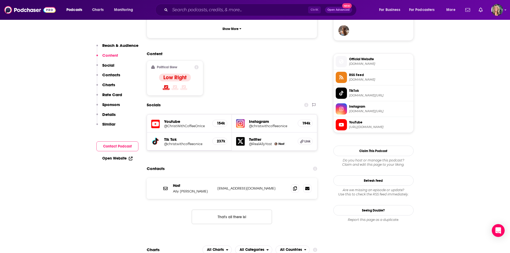
scroll to position [401, 0]
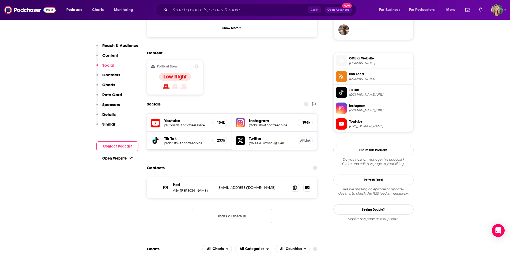
click at [265, 123] on h5 "@christwithcoffeeonice" at bounding box center [271, 125] width 44 height 4
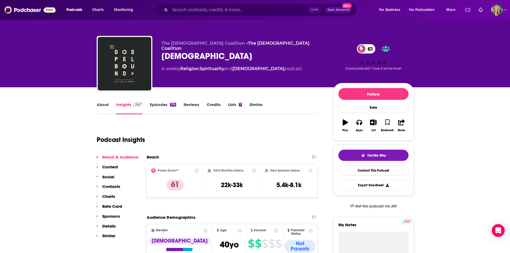
click at [104, 109] on link "About" at bounding box center [103, 108] width 12 height 12
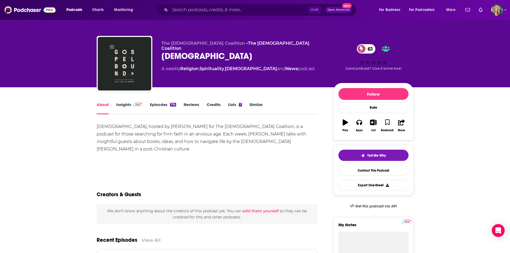
click at [309, 144] on div "Gospelbound, hosted by Collin Hansen for The Gospel Coalition, is a podcast for…" at bounding box center [207, 138] width 221 height 30
click at [243, 143] on div "Gospelbound, hosted by Collin Hansen for The Gospel Coalition, is a podcast for…" at bounding box center [207, 138] width 221 height 30
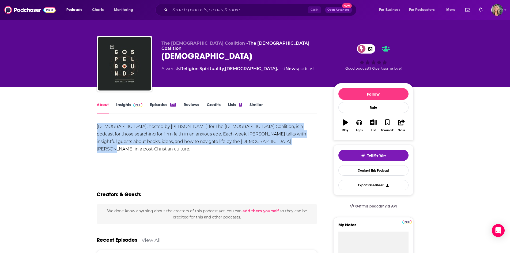
drag, startPoint x: 244, startPoint y: 143, endPoint x: 87, endPoint y: 124, distance: 158.0
copy div "Gospelbound, hosted by Collin Hansen for The Gospel Coalition, is a podcast for…"
click at [256, 147] on div "Gospelbound, hosted by Collin Hansen for The Gospel Coalition, is a podcast for…" at bounding box center [207, 141] width 221 height 37
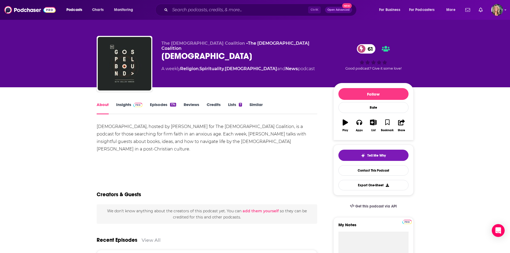
click at [265, 141] on div "Gospelbound, hosted by Collin Hansen for The Gospel Coalition, is a podcast for…" at bounding box center [207, 138] width 221 height 30
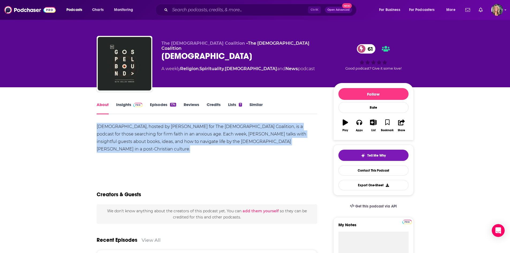
click at [265, 141] on div "Gospelbound, hosted by Collin Hansen for The Gospel Coalition, is a podcast for…" at bounding box center [207, 138] width 221 height 30
copy div "Gospelbound, hosted by Collin Hansen for The Gospel Coalition, is a podcast for…"
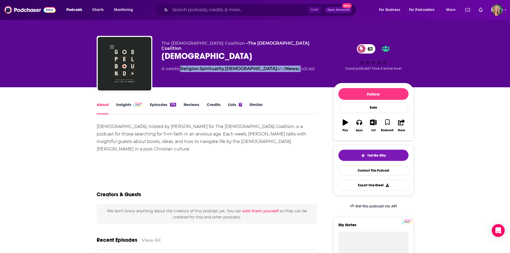
drag, startPoint x: 276, startPoint y: 63, endPoint x: 181, endPoint y: 64, distance: 95.0
click at [181, 66] on div "A weekly Religion , Spirituality , Christianity and News podcast" at bounding box center [237, 69] width 153 height 6
copy div "Religion , Spirituality , Christianity and News"
click at [115, 102] on div "About" at bounding box center [107, 108] width 20 height 12
click at [121, 107] on link "Insights" at bounding box center [129, 108] width 26 height 12
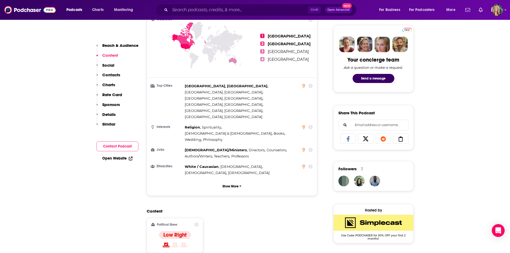
scroll to position [401, 0]
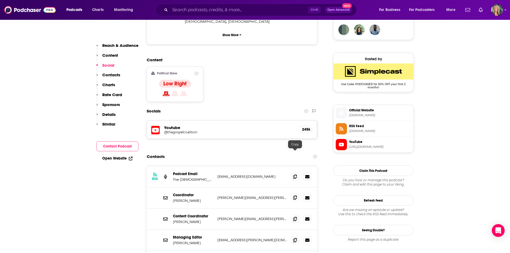
click at [295, 195] on icon at bounding box center [295, 197] width 4 height 4
click at [295, 174] on icon at bounding box center [295, 176] width 4 height 4
click at [210, 9] on input "Search podcasts, credits, & more..." at bounding box center [239, 10] width 138 height 9
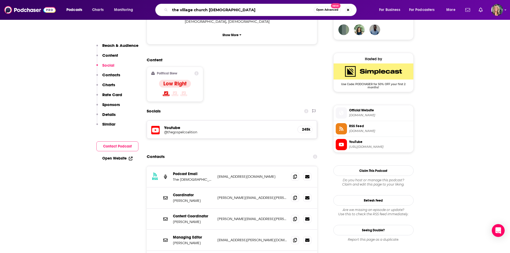
type input "the village [DEMOGRAPHIC_DATA] [DEMOGRAPHIC_DATA]"
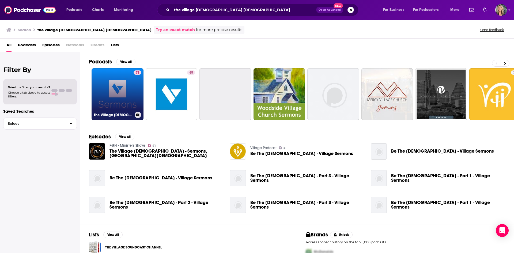
click at [130, 92] on link "71 The Village Church - Sermons" at bounding box center [118, 94] width 52 height 52
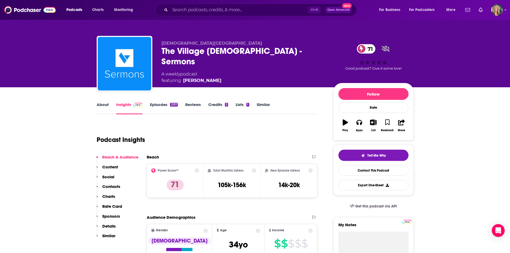
drag, startPoint x: 312, startPoint y: 110, endPoint x: 307, endPoint y: 114, distance: 6.5
click at [312, 111] on div "About Insights Episodes 2137 Reviews Credits 2 Lists 1 Similar" at bounding box center [207, 107] width 221 height 13
click at [103, 107] on link "About" at bounding box center [103, 108] width 12 height 12
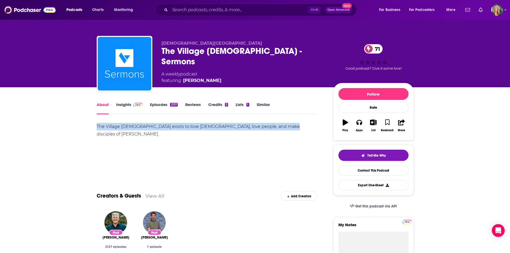
drag, startPoint x: 287, startPoint y: 127, endPoint x: 78, endPoint y: 130, distance: 209.3
copy div "The Village Church exists to love God, love people, and make disciples of Jesus…"
click at [125, 107] on link "Insights" at bounding box center [129, 108] width 26 height 12
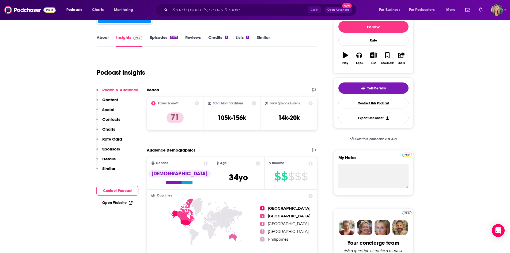
scroll to position [80, 0]
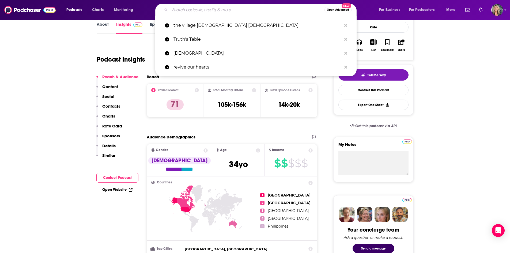
click at [196, 10] on input "Search podcasts, credits, & more..." at bounding box center [247, 10] width 154 height 9
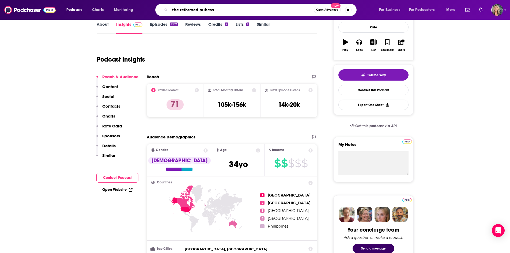
type input "the reformed pubcast"
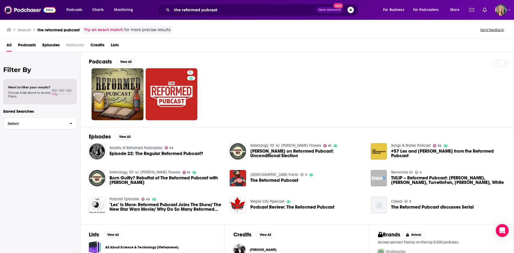
click at [257, 100] on div "5" at bounding box center [301, 94] width 425 height 52
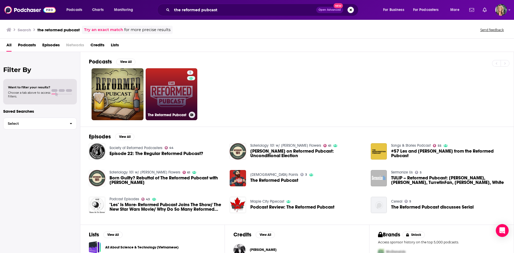
click at [172, 97] on link "5 The Reformed Pubcast" at bounding box center [172, 94] width 52 height 52
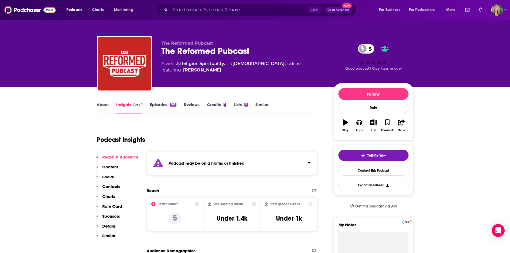
click at [308, 164] on icon "Click to expand status details" at bounding box center [309, 163] width 3 height 4
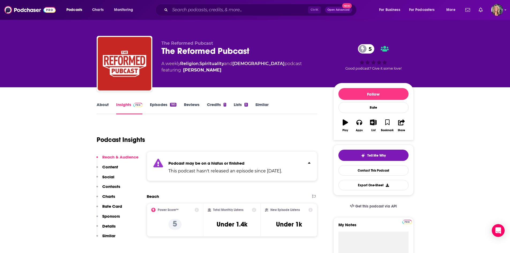
click at [162, 108] on link "Episodes 185" at bounding box center [163, 108] width 26 height 12
